Goal: Task Accomplishment & Management: Complete application form

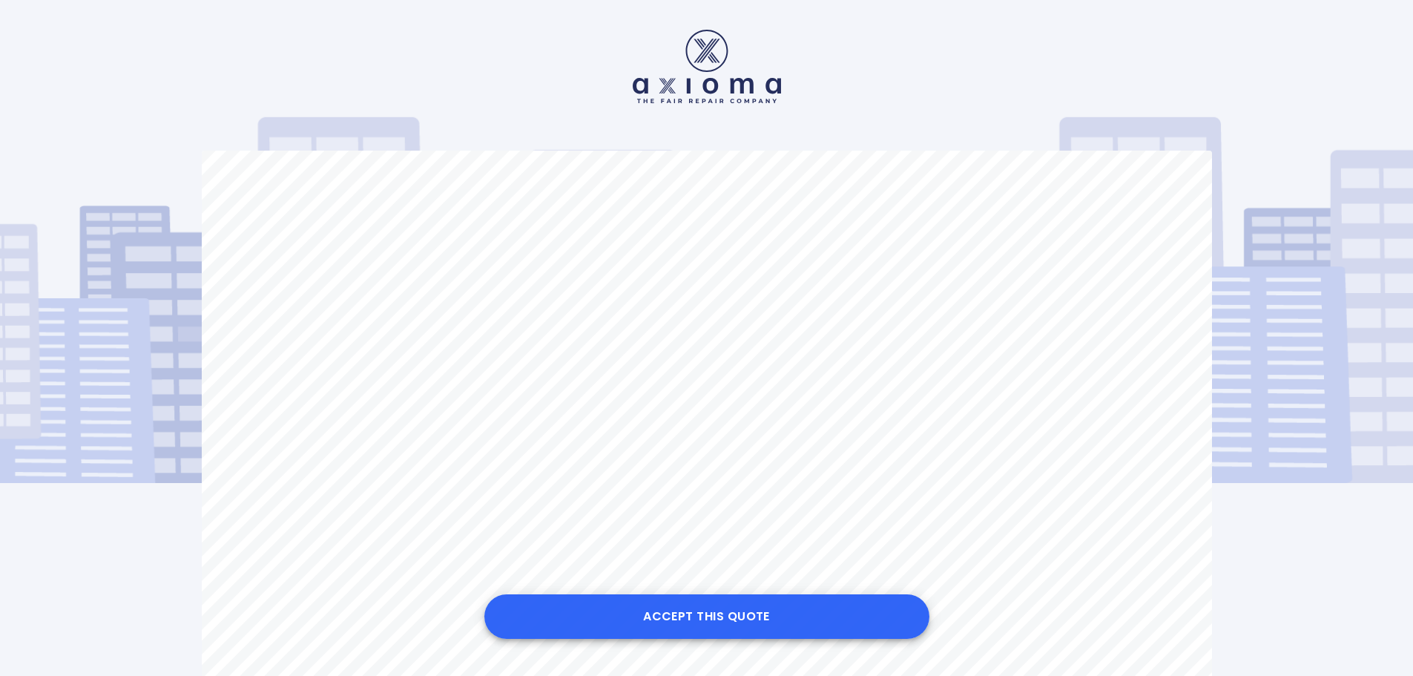
click at [712, 613] on button "Accept this Quote" at bounding box center [706, 616] width 445 height 45
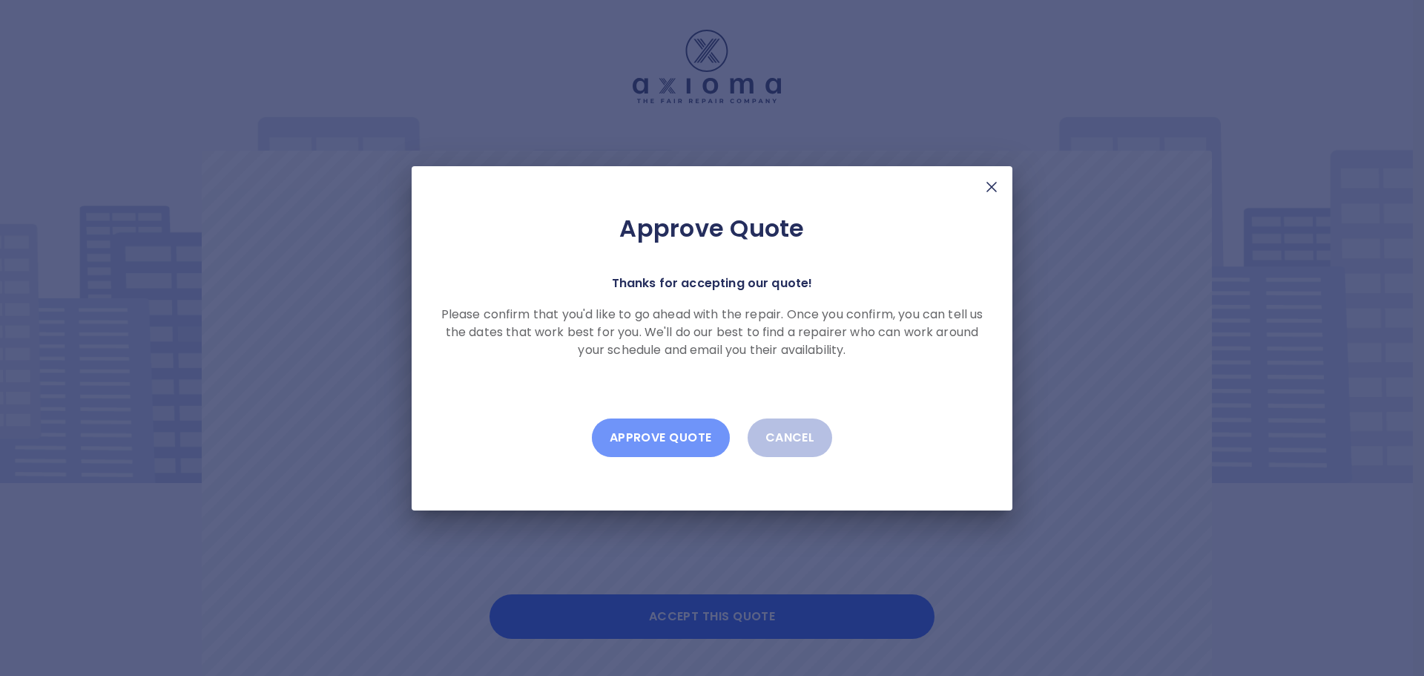
click at [671, 436] on button "Approve Quote" at bounding box center [661, 437] width 138 height 39
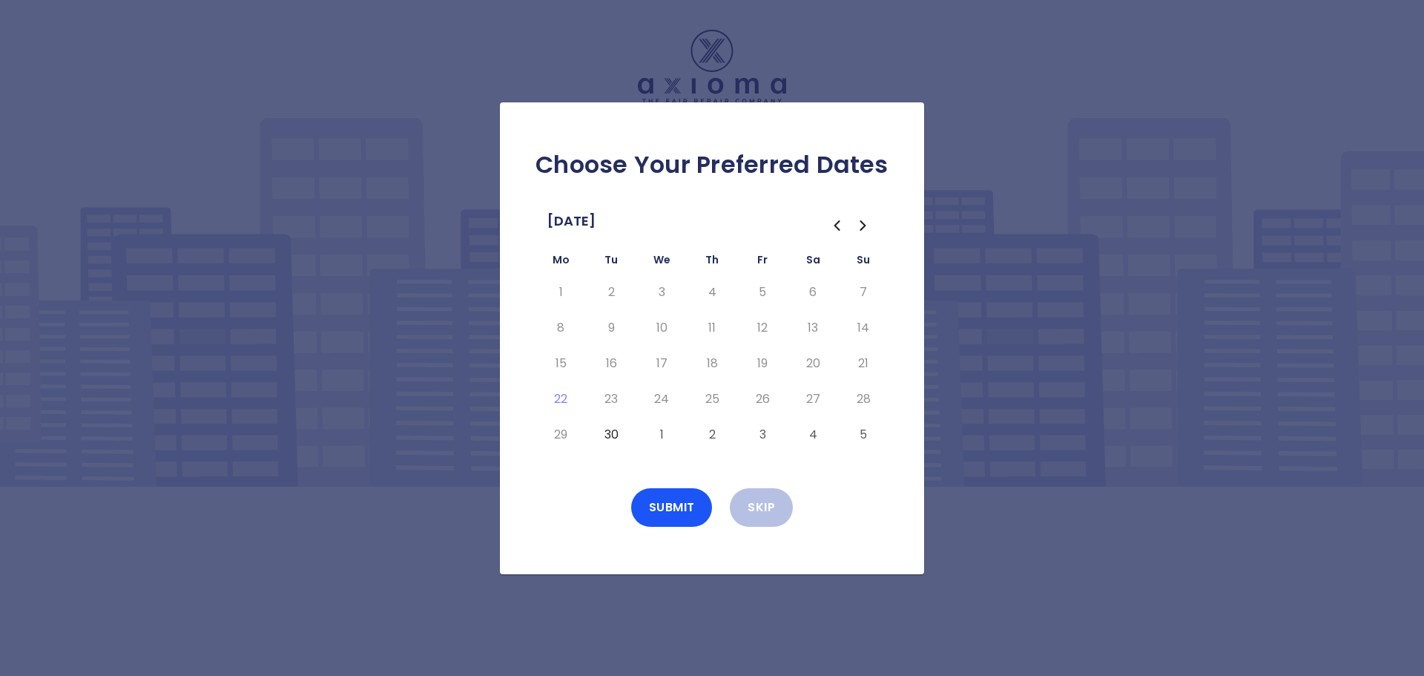
click at [615, 432] on button "30" at bounding box center [611, 435] width 27 height 24
click at [662, 439] on button "1" at bounding box center [661, 435] width 27 height 24
click at [688, 435] on td "2" at bounding box center [712, 435] width 50 height 36
click at [712, 435] on button "2" at bounding box center [712, 435] width 27 height 24
click at [760, 432] on button "3" at bounding box center [762, 435] width 27 height 24
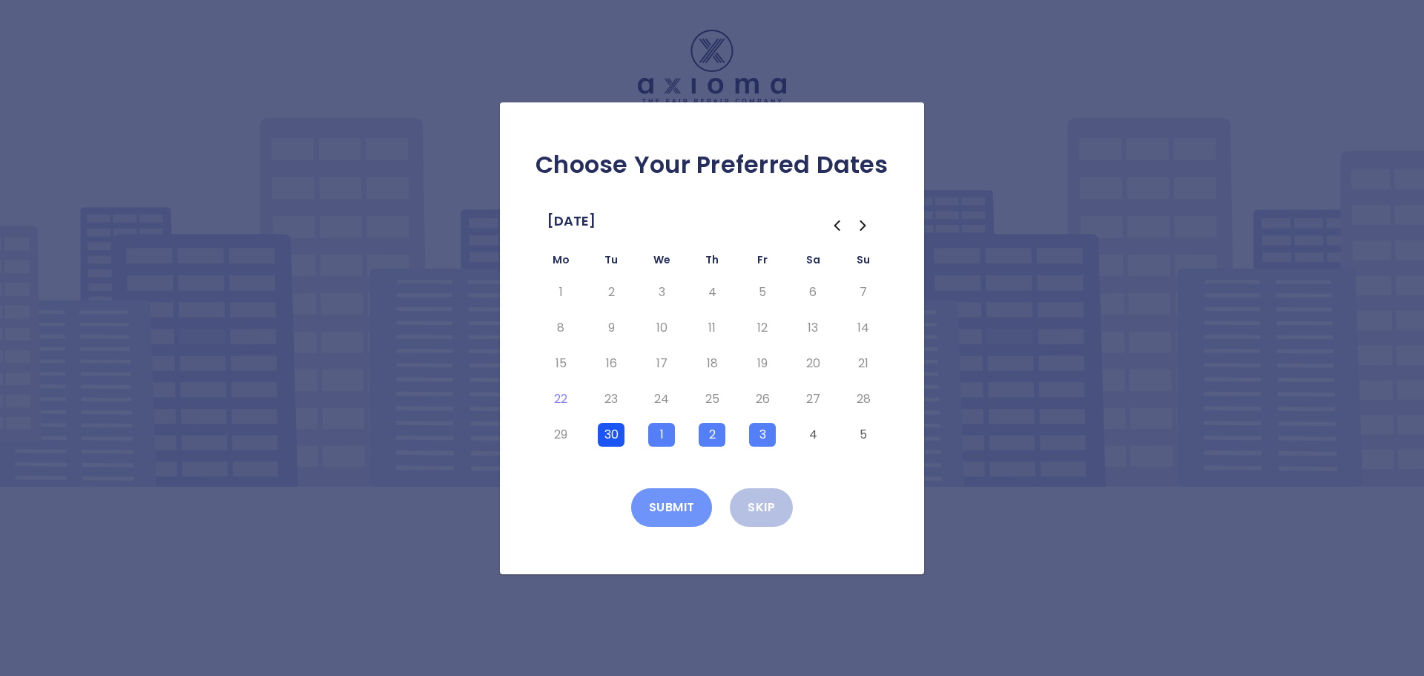
click at [682, 501] on button "Submit" at bounding box center [672, 507] width 82 height 39
